Goal: Obtain resource: Download file/media

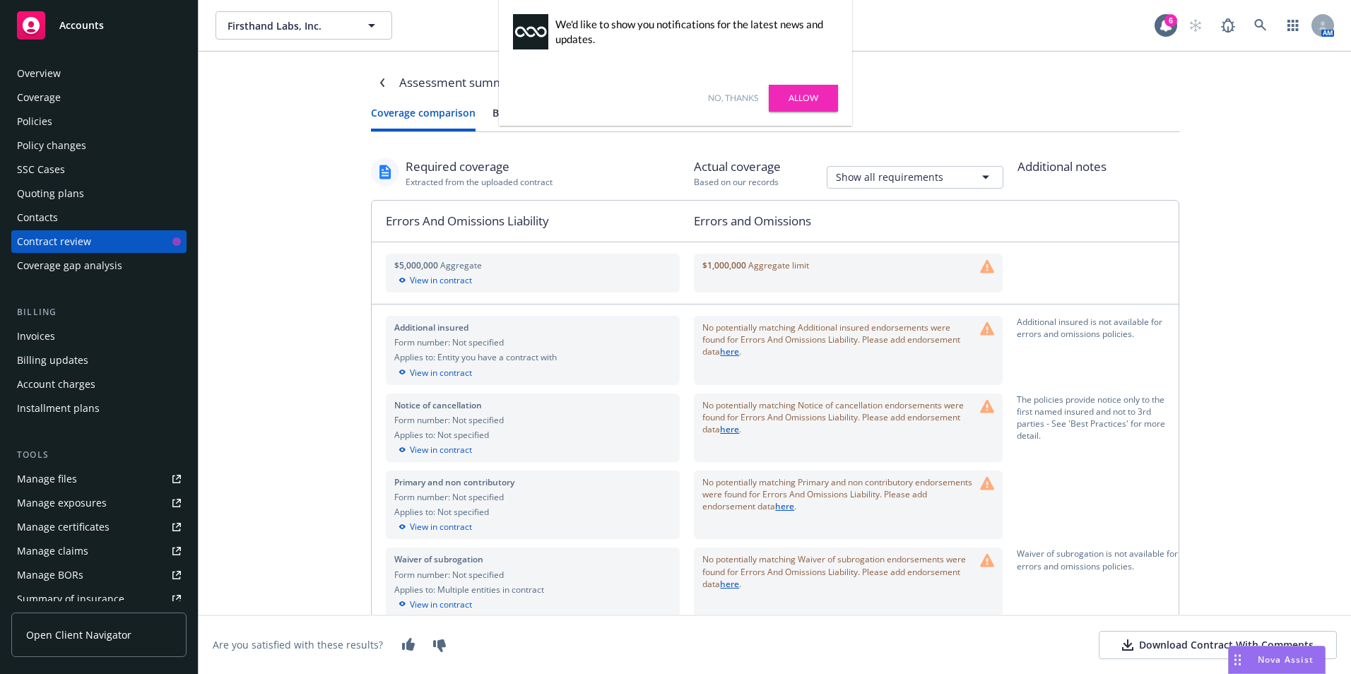
click at [799, 88] on link "Allow" at bounding box center [803, 98] width 69 height 27
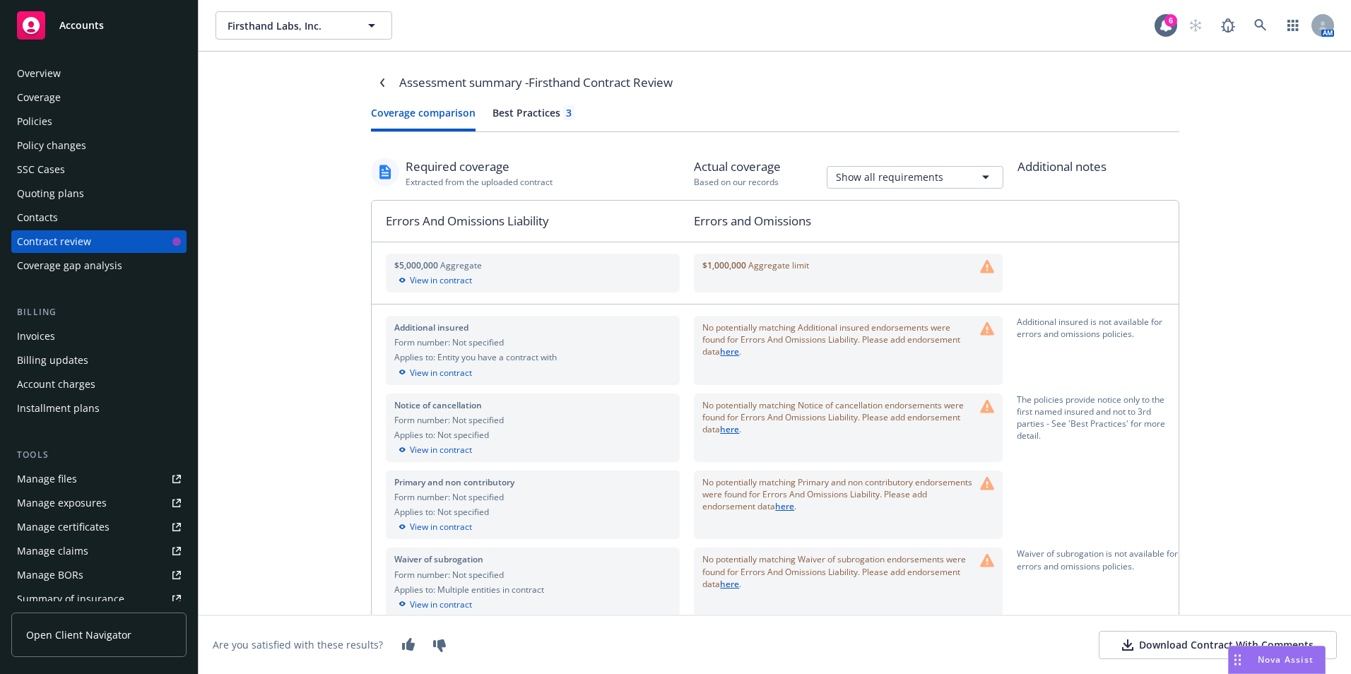
click at [922, 175] on html "Accounts Overview Coverage Policies Policy changes SSC Cases Quoting plans Cont…" at bounding box center [675, 337] width 1351 height 674
click at [1257, 483] on div "Assessment summary - Firsthand Contract Review Coverage comparison Best Practic…" at bounding box center [775, 363] width 1153 height 623
click at [1154, 641] on div "Download Contract With Comments" at bounding box center [1218, 645] width 192 height 14
